Goal: Information Seeking & Learning: Learn about a topic

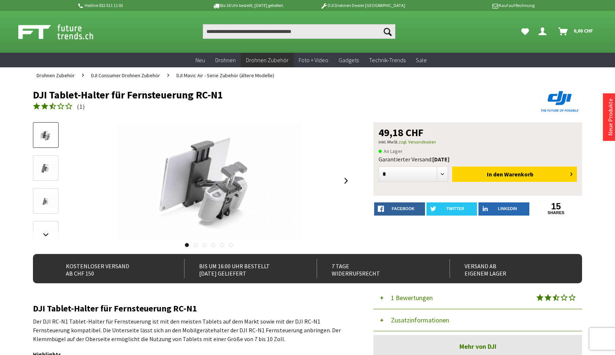
click at [194, 75] on span "DJI Mavic Air - Serie Zubehör (ältere Modelle)" at bounding box center [225, 75] width 98 height 7
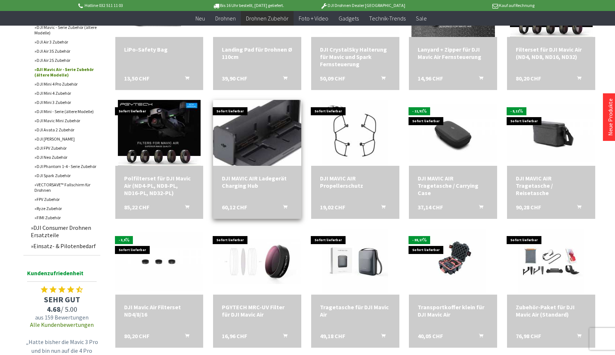
scroll to position [310, 0]
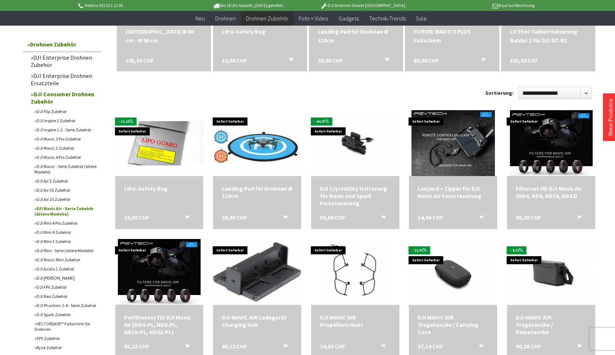
scroll to position [170, 0]
click at [61, 190] on link "DJI Air 3S Zubehör" at bounding box center [66, 190] width 70 height 9
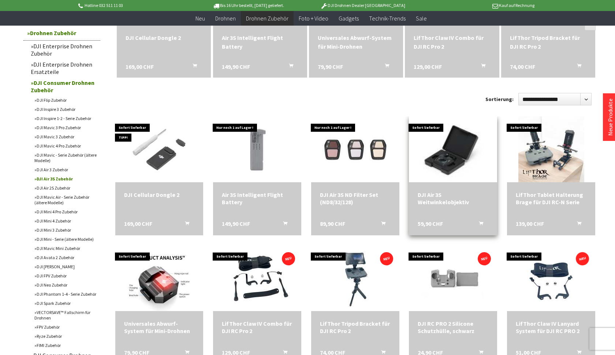
scroll to position [164, 0]
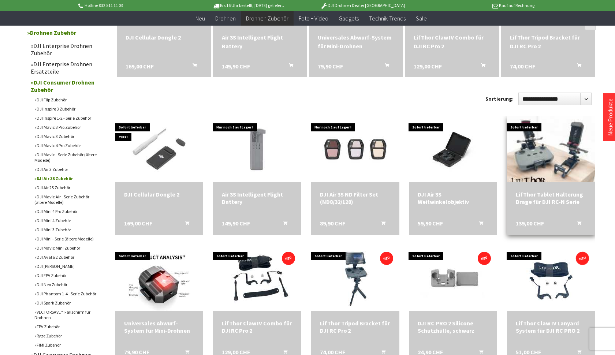
click at [549, 172] on img at bounding box center [551, 149] width 92 height 92
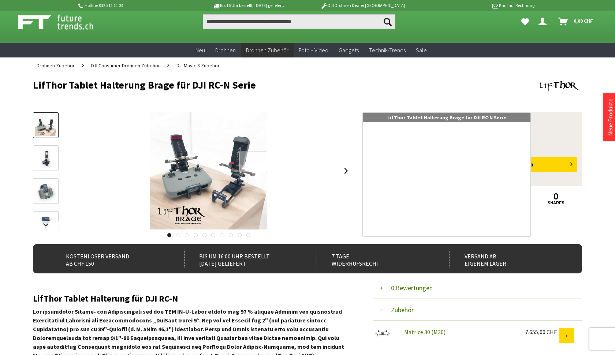
scroll to position [11, 0]
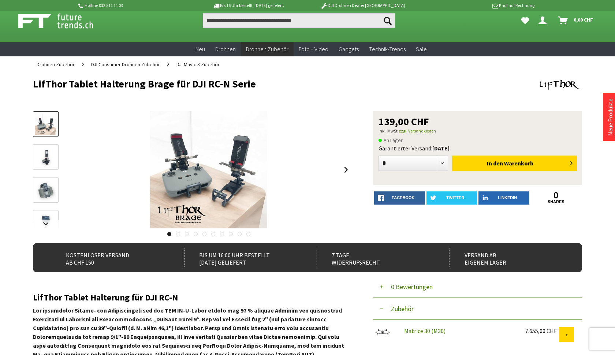
click at [42, 153] on img at bounding box center [45, 157] width 21 height 21
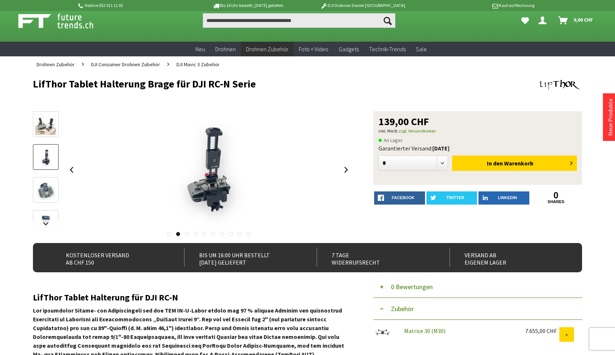
click at [46, 189] on img at bounding box center [45, 190] width 21 height 21
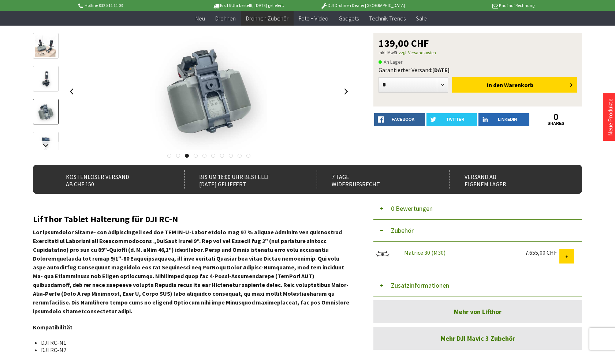
scroll to position [76, 0]
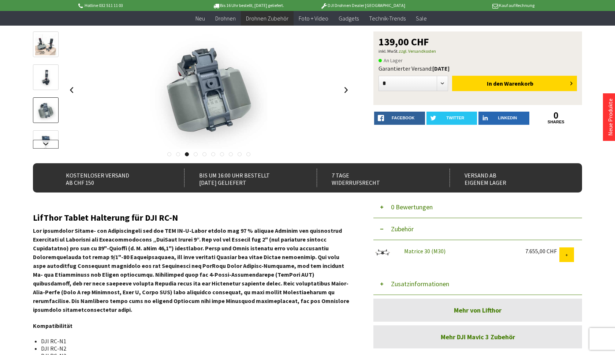
click at [46, 144] on link at bounding box center [46, 144] width 26 height 9
click at [46, 117] on img at bounding box center [45, 117] width 21 height 21
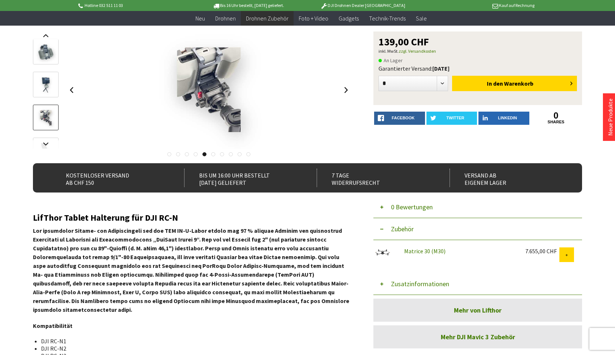
click at [46, 89] on img at bounding box center [45, 84] width 21 height 21
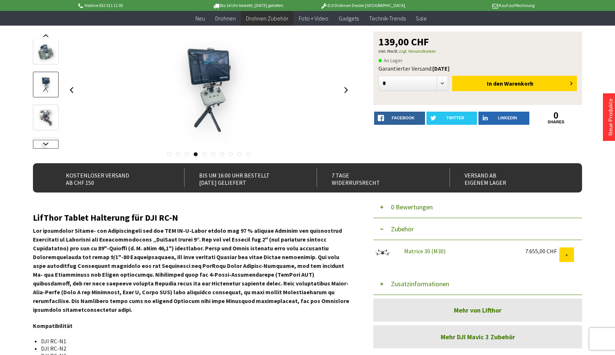
click at [45, 142] on link at bounding box center [46, 144] width 26 height 9
click at [44, 127] on img at bounding box center [45, 132] width 21 height 21
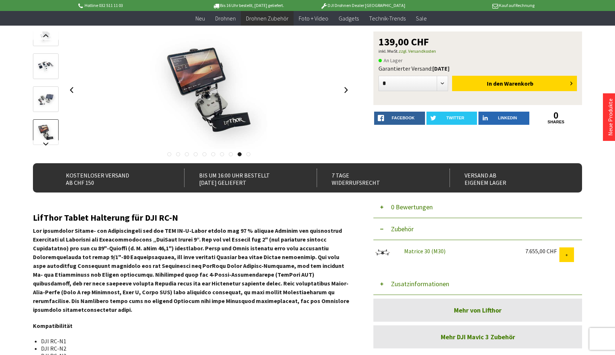
click at [44, 104] on img at bounding box center [45, 99] width 21 height 21
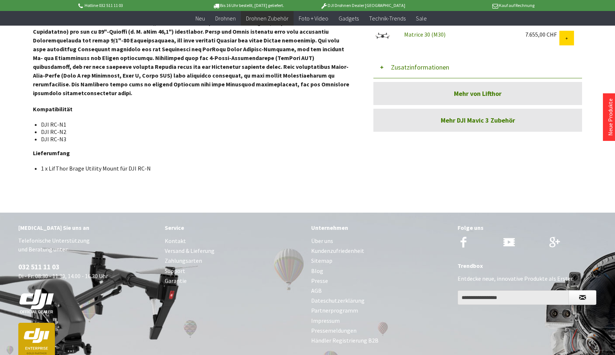
scroll to position [296, 0]
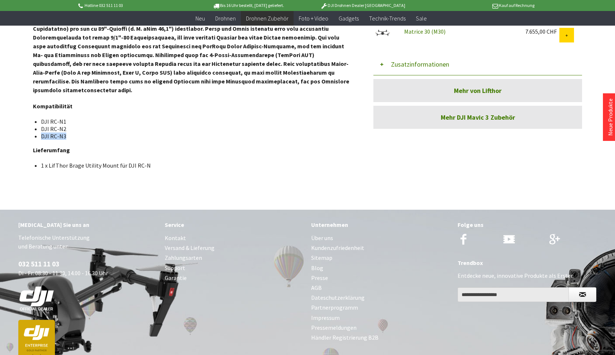
drag, startPoint x: 64, startPoint y: 137, endPoint x: 39, endPoint y: 135, distance: 25.3
click at [39, 135] on ul "DJI RC-N1 DJI RC-N2 DJI RC-N3" at bounding box center [192, 129] width 307 height 22
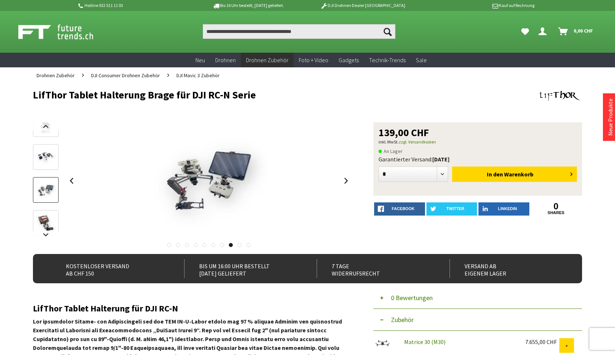
scroll to position [0, 0]
